Goal: Task Accomplishment & Management: Manage account settings

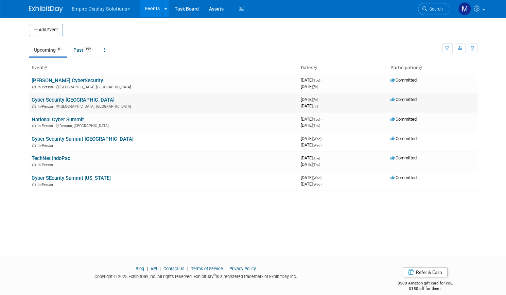
click at [60, 98] on link "Cyber Security [GEOGRAPHIC_DATA]" at bounding box center [73, 100] width 83 height 6
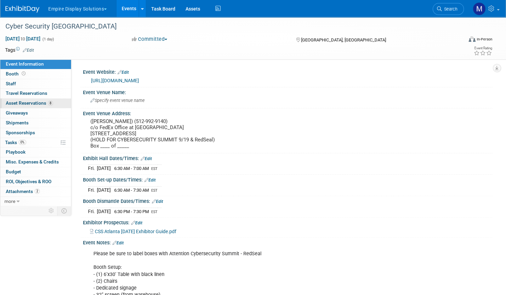
click at [53, 102] on span "Asset Reservations 8" at bounding box center [29, 102] width 47 height 5
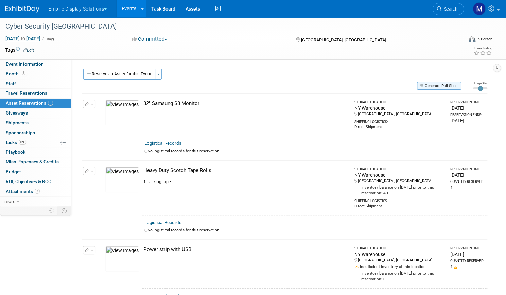
click at [427, 85] on button "Generate Pull Sheet" at bounding box center [439, 86] width 44 height 8
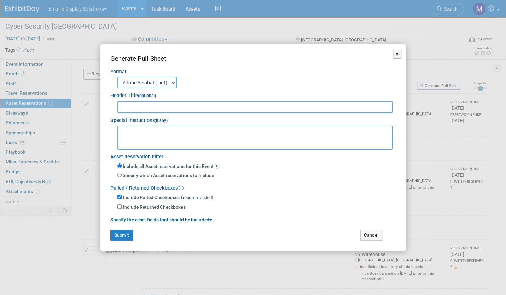
click at [230, 108] on input "text" at bounding box center [255, 107] width 276 height 12
type input "Cyber Security [GEOGRAPHIC_DATA]"
click at [124, 235] on button "Submit" at bounding box center [121, 235] width 22 height 11
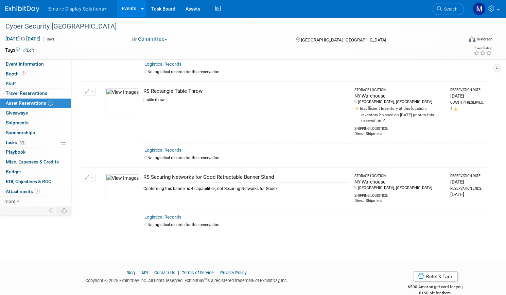
scroll to position [476, 0]
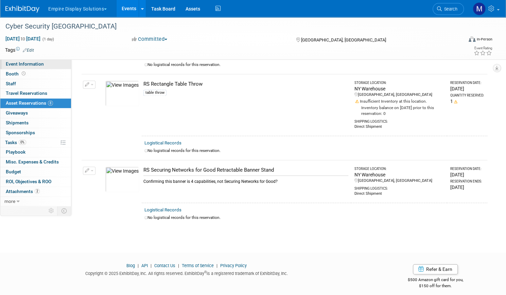
click at [44, 65] on span "Event Information" at bounding box center [25, 63] width 38 height 5
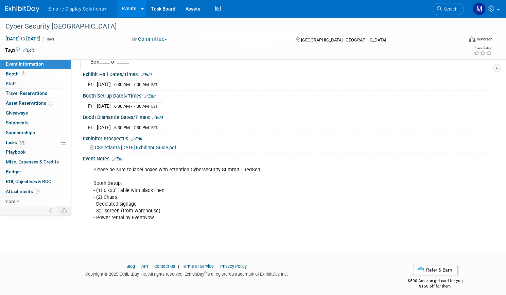
scroll to position [94, 0]
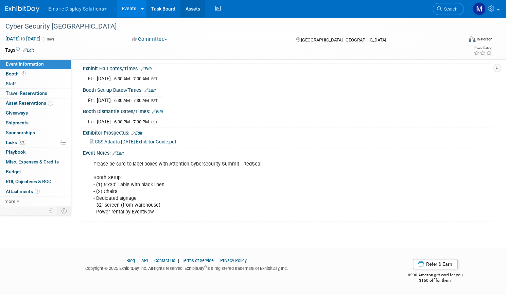
click at [205, 8] on link "Assets" at bounding box center [193, 8] width 25 height 17
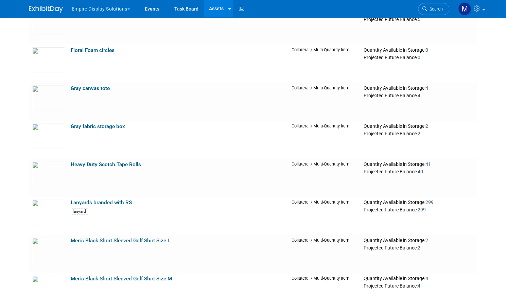
scroll to position [979, 0]
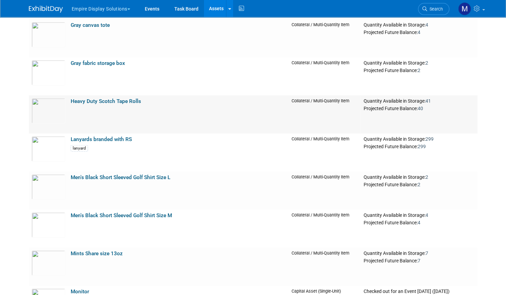
click at [117, 101] on link "Heavy Duty Scotch Tape Rolls" at bounding box center [106, 101] width 70 height 6
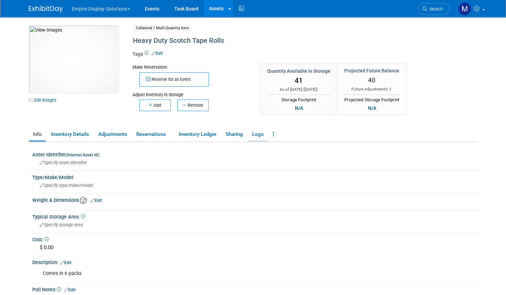
click at [252, 133] on link "Logs" at bounding box center [257, 135] width 19 height 12
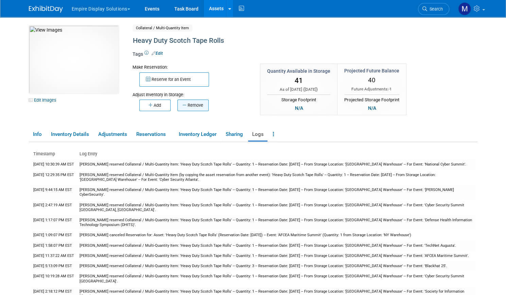
click at [189, 105] on button "Remove" at bounding box center [192, 106] width 31 height 12
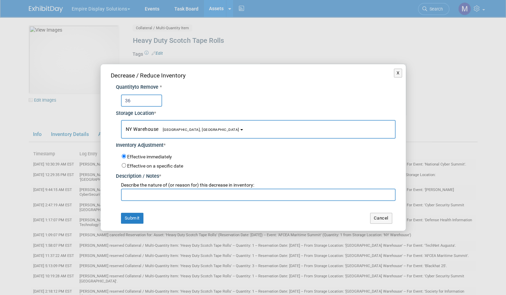
type input "36"
click at [140, 196] on input "text" at bounding box center [258, 195] width 275 height 12
type input "update"
click at [134, 217] on button "Submit" at bounding box center [132, 218] width 22 height 11
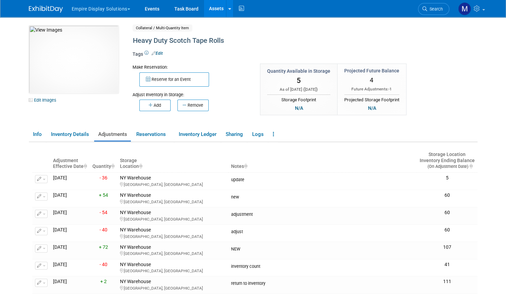
click at [209, 13] on link "Assets" at bounding box center [216, 8] width 25 height 17
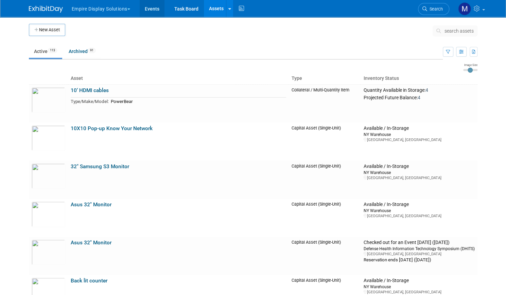
click at [148, 13] on link "Events" at bounding box center [152, 8] width 25 height 17
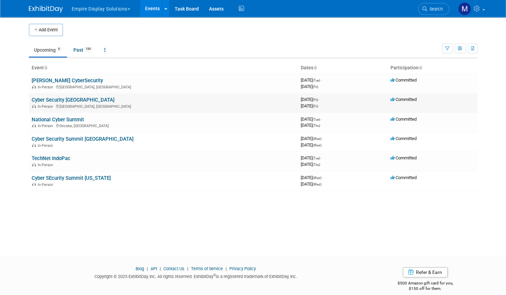
click at [63, 100] on link "Cyber Security [GEOGRAPHIC_DATA]" at bounding box center [73, 100] width 83 height 6
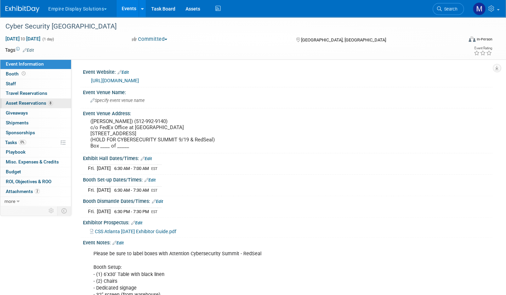
click at [53, 102] on span "Asset Reservations 8" at bounding box center [29, 102] width 47 height 5
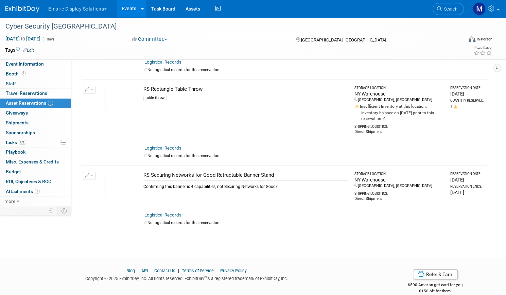
scroll to position [476, 0]
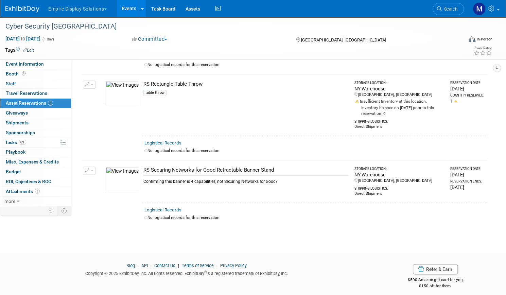
click at [141, 7] on link "Events" at bounding box center [129, 8] width 25 height 17
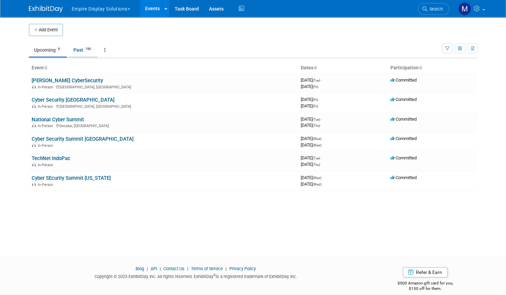
click at [80, 53] on link "Past 199" at bounding box center [83, 50] width 30 height 13
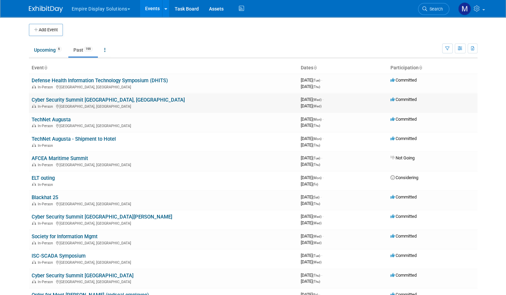
click at [67, 100] on link "Cyber Security Summit [GEOGRAPHIC_DATA], [GEOGRAPHIC_DATA]" at bounding box center [108, 100] width 153 height 6
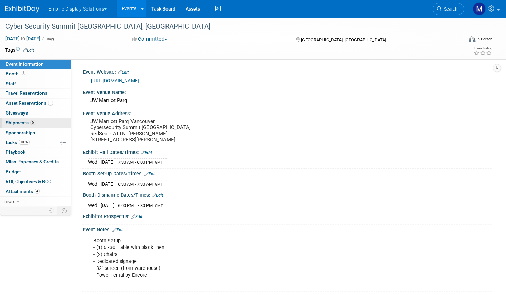
click at [35, 123] on span "Shipments 5" at bounding box center [21, 122] width 30 height 5
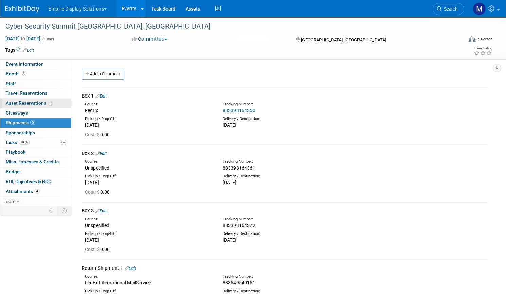
click at [53, 104] on span "Asset Reservations 8" at bounding box center [29, 102] width 47 height 5
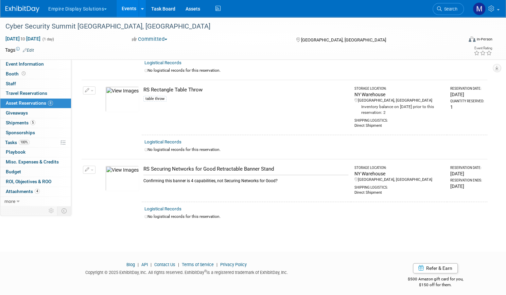
scroll to position [459, 0]
click at [141, 5] on link "Events" at bounding box center [129, 8] width 25 height 17
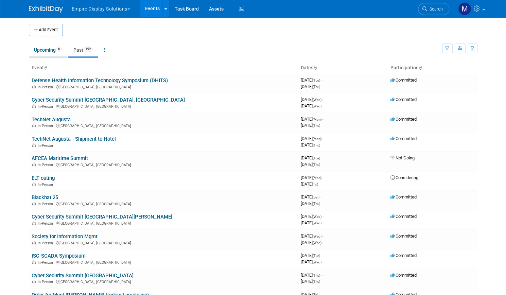
click at [49, 47] on link "Upcoming 6" at bounding box center [48, 50] width 38 height 13
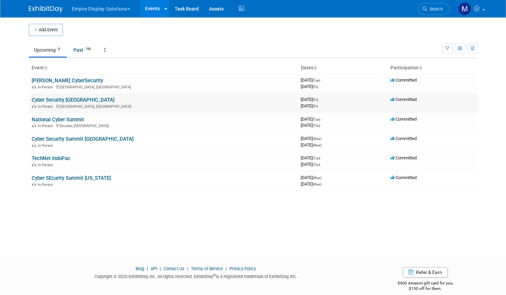
click at [59, 98] on link "Cyber Security [GEOGRAPHIC_DATA]" at bounding box center [73, 100] width 83 height 6
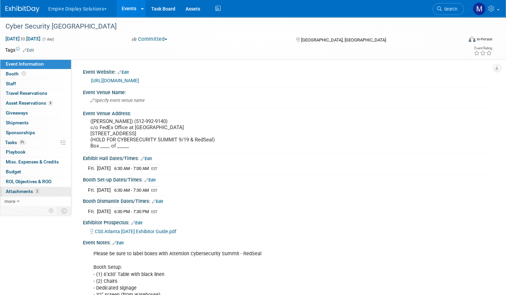
click at [40, 189] on span "Attachments 2" at bounding box center [23, 191] width 34 height 5
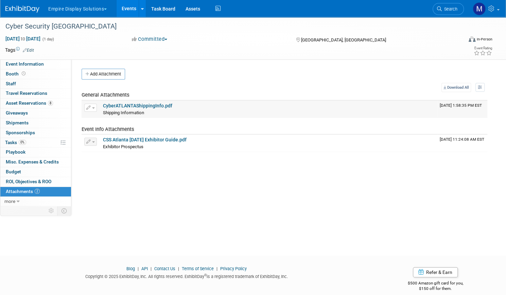
click at [172, 104] on link "CyberATLANTAShippingInfo.pdf" at bounding box center [137, 105] width 69 height 5
click at [44, 64] on span "Event Information" at bounding box center [25, 63] width 38 height 5
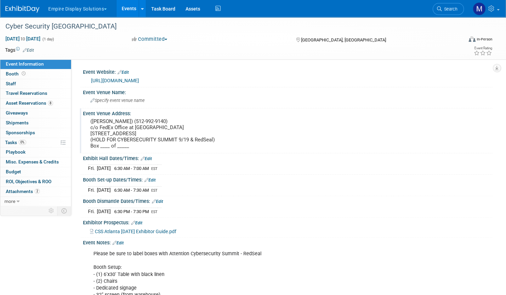
click at [163, 149] on pre "(David Stokey) (512-992-9140) c/o FedEx Office at Hyatt Regency Atlanta 265 Pea…" at bounding box center [168, 133] width 156 height 31
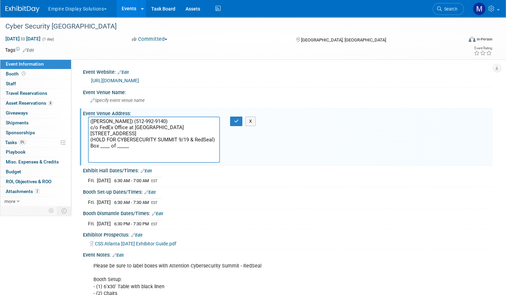
drag, startPoint x: 164, startPoint y: 157, endPoint x: 109, endPoint y: 121, distance: 65.3
click at [109, 121] on div "(David Stokey) (512-992-9140) c/o FedEx Office at Hyatt Regency Atlanta 265 Pea…" at bounding box center [154, 140] width 142 height 46
click at [40, 189] on span "Attachments 2" at bounding box center [23, 191] width 34 height 5
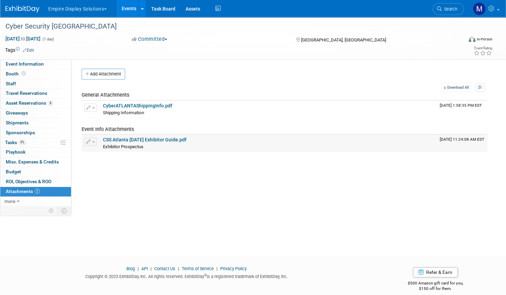
click at [173, 140] on link "CSS Atlanta 09.19.25 Exhibitor Guide.pdf" at bounding box center [145, 139] width 84 height 5
click at [141, 6] on link "Events" at bounding box center [129, 8] width 25 height 17
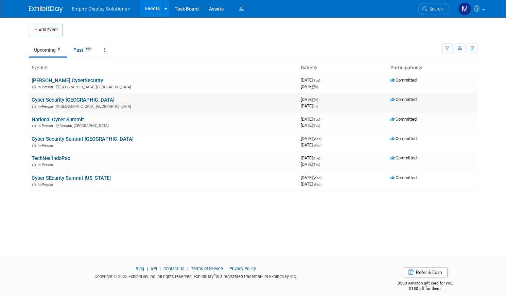
click at [53, 100] on link "Cyber Security [GEOGRAPHIC_DATA]" at bounding box center [73, 100] width 83 height 6
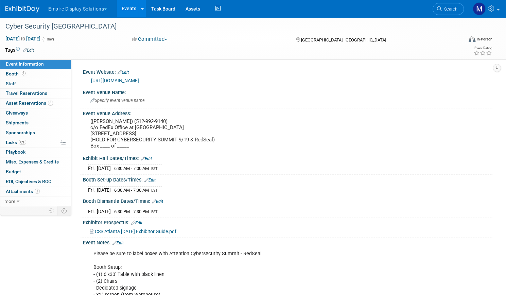
click at [141, 5] on link "Events" at bounding box center [129, 8] width 25 height 17
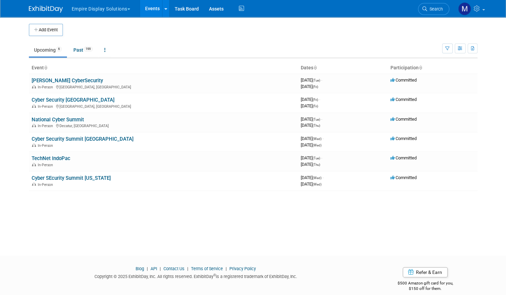
click at [147, 7] on link "Events" at bounding box center [152, 8] width 25 height 17
click at [60, 121] on link "National Cyber Summit" at bounding box center [58, 120] width 52 height 6
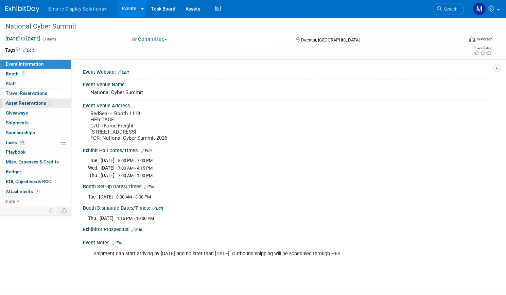
click at [53, 104] on span "Asset Reservations 9" at bounding box center [29, 102] width 47 height 5
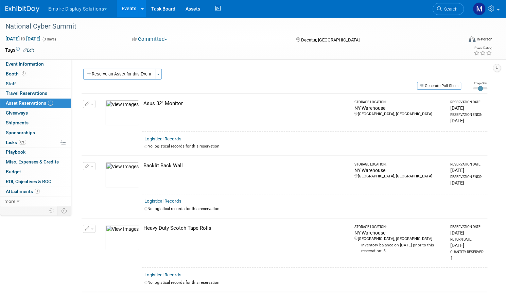
click at [141, 11] on link "Events" at bounding box center [129, 8] width 25 height 17
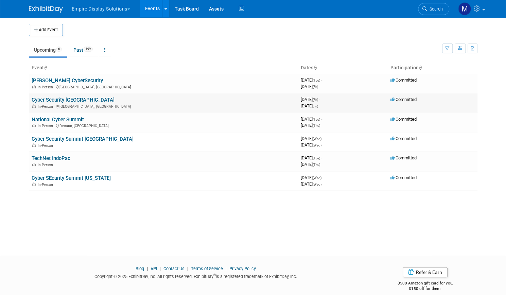
click at [51, 99] on link "Cyber Security [GEOGRAPHIC_DATA]" at bounding box center [73, 100] width 83 height 6
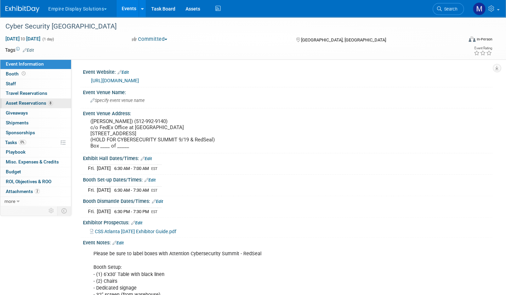
click at [51, 104] on span "Asset Reservations 8" at bounding box center [29, 102] width 47 height 5
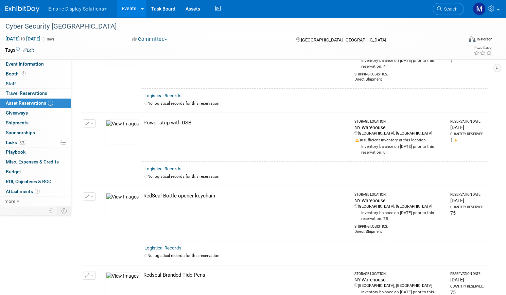
scroll to position [124, 0]
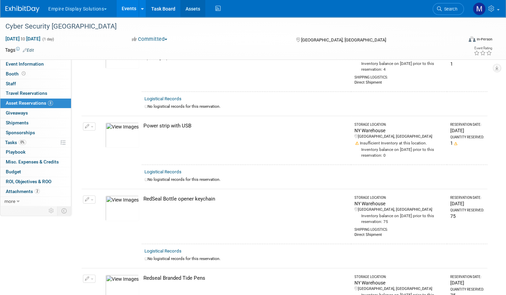
click at [205, 8] on link "Assets" at bounding box center [193, 8] width 25 height 17
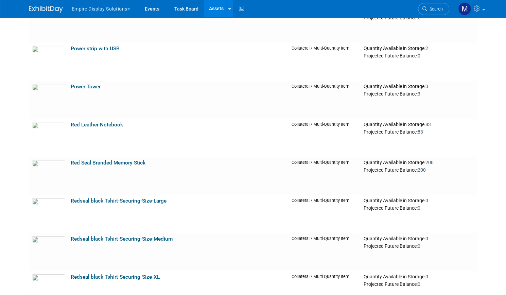
scroll to position [1599, 0]
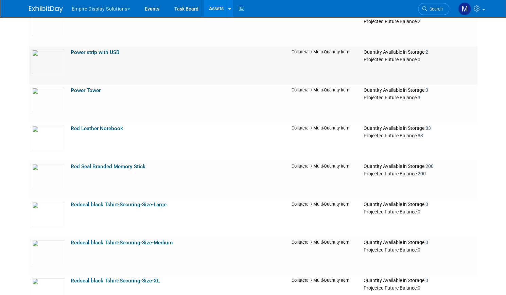
click at [114, 63] on td "Power strip with USB" at bounding box center [178, 66] width 221 height 38
click at [95, 52] on link "Power strip with USB" at bounding box center [95, 52] width 49 height 6
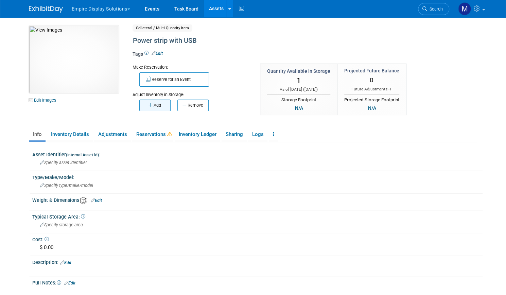
click at [155, 106] on button "Add" at bounding box center [154, 106] width 31 height 12
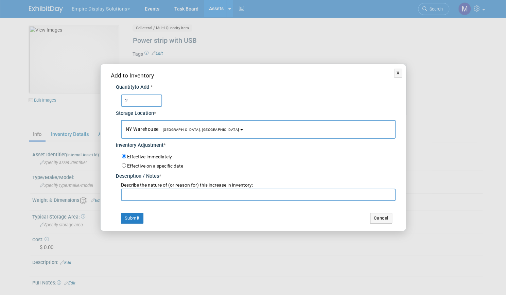
type input "2"
click at [159, 193] on input "text" at bounding box center [258, 195] width 275 height 12
type input "update"
click at [133, 216] on button "Submit" at bounding box center [132, 218] width 22 height 11
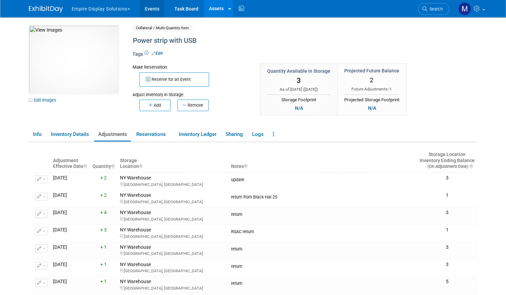
click at [143, 6] on link "Events" at bounding box center [152, 8] width 25 height 17
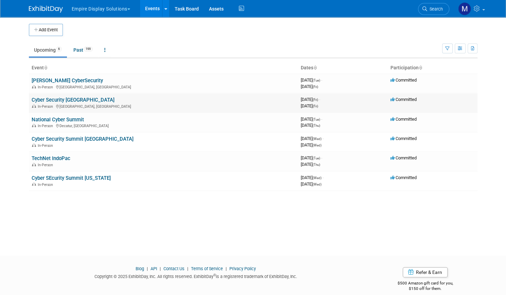
click at [61, 100] on link "Cyber Security [GEOGRAPHIC_DATA]" at bounding box center [73, 100] width 83 height 6
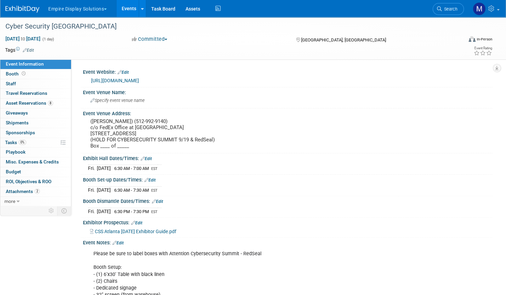
click at [141, 5] on link "Events" at bounding box center [129, 8] width 25 height 17
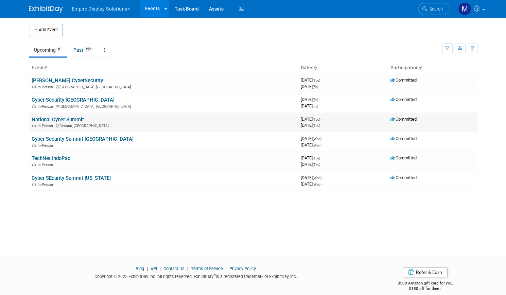
click at [55, 120] on link "National Cyber Summit" at bounding box center [58, 120] width 52 height 6
click at [0, 0] on div at bounding box center [0, 0] width 0 height 0
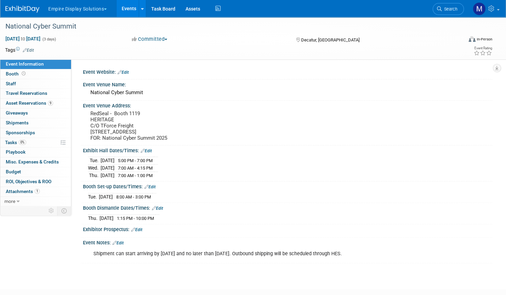
click at [141, 4] on link "Events" at bounding box center [129, 8] width 25 height 17
